Goal: Task Accomplishment & Management: Use online tool/utility

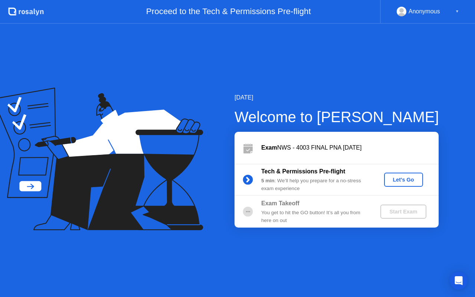
click at [399, 177] on div "Let's Go" at bounding box center [403, 179] width 33 height 6
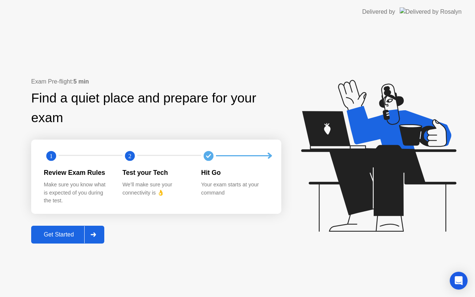
click at [63, 234] on div "Get Started" at bounding box center [58, 234] width 51 height 7
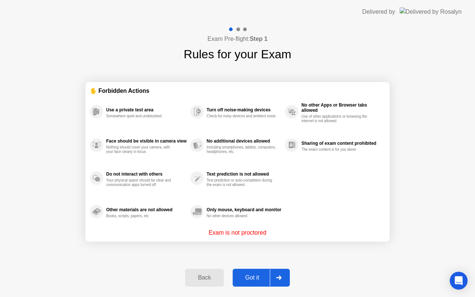
click at [253, 275] on div "Got it" at bounding box center [252, 277] width 35 height 7
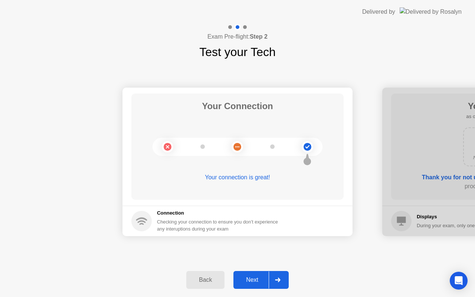
click at [248, 284] on button "Next" at bounding box center [260, 280] width 55 height 18
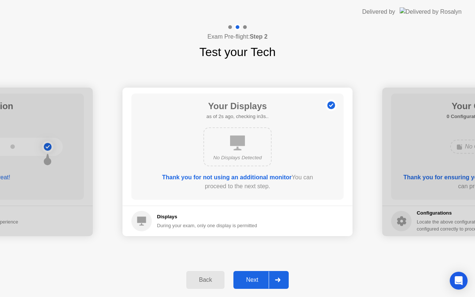
click at [248, 284] on button "Next" at bounding box center [260, 280] width 55 height 18
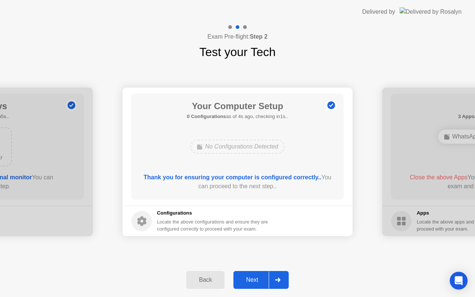
click at [249, 282] on div "Next" at bounding box center [251, 279] width 33 height 7
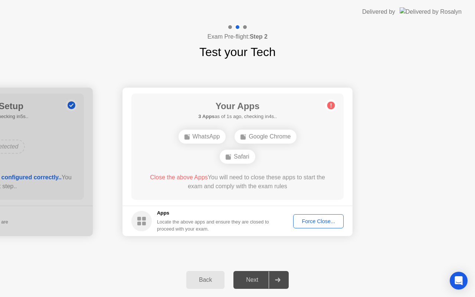
click at [327, 220] on div "Force Close..." at bounding box center [317, 221] width 45 height 6
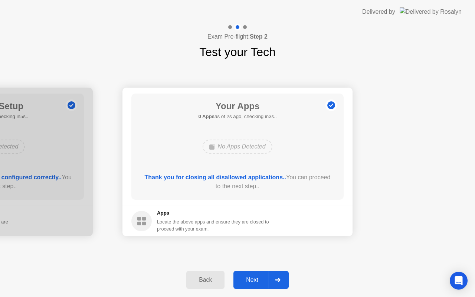
click at [251, 281] on div "Next" at bounding box center [251, 279] width 33 height 7
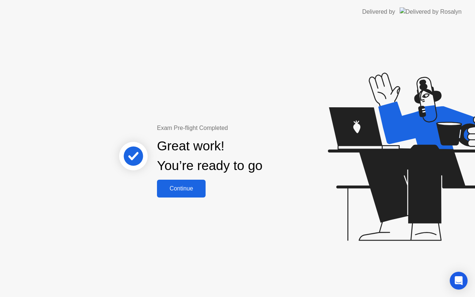
click at [191, 191] on div "Continue" at bounding box center [181, 188] width 44 height 7
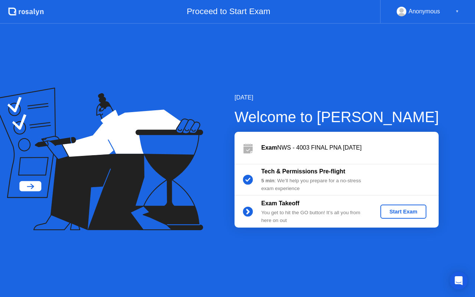
click at [393, 213] on div "Start Exam" at bounding box center [403, 211] width 40 height 6
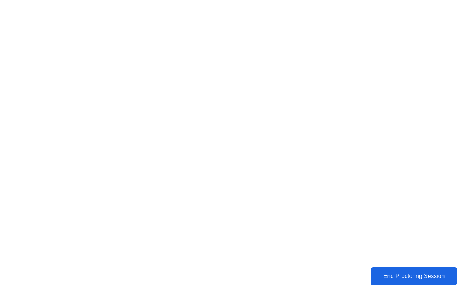
click at [400, 275] on div "End Proctoring Session" at bounding box center [414, 275] width 88 height 7
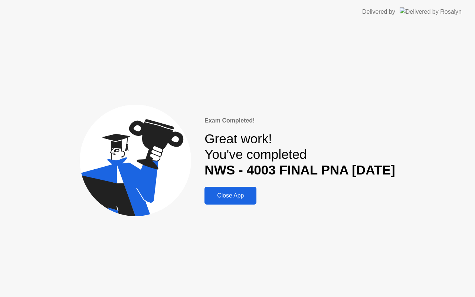
click at [237, 191] on button "Close App" at bounding box center [230, 195] width 52 height 18
